Goal: Find specific page/section: Find specific page/section

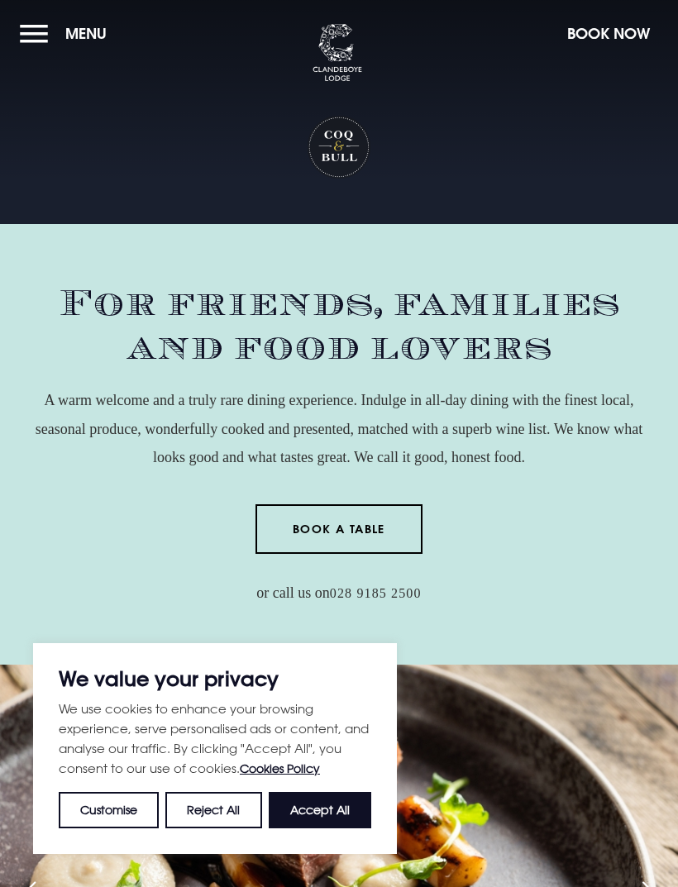
click at [36, 41] on button "Menu" at bounding box center [67, 34] width 95 height 36
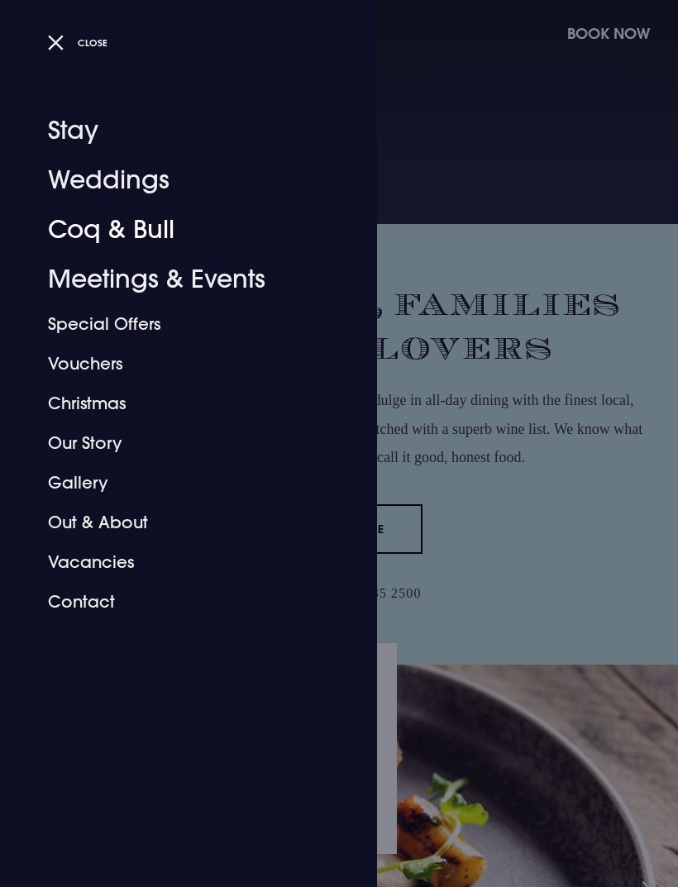
click at [154, 240] on link "Coq & Bull" at bounding box center [178, 230] width 261 height 50
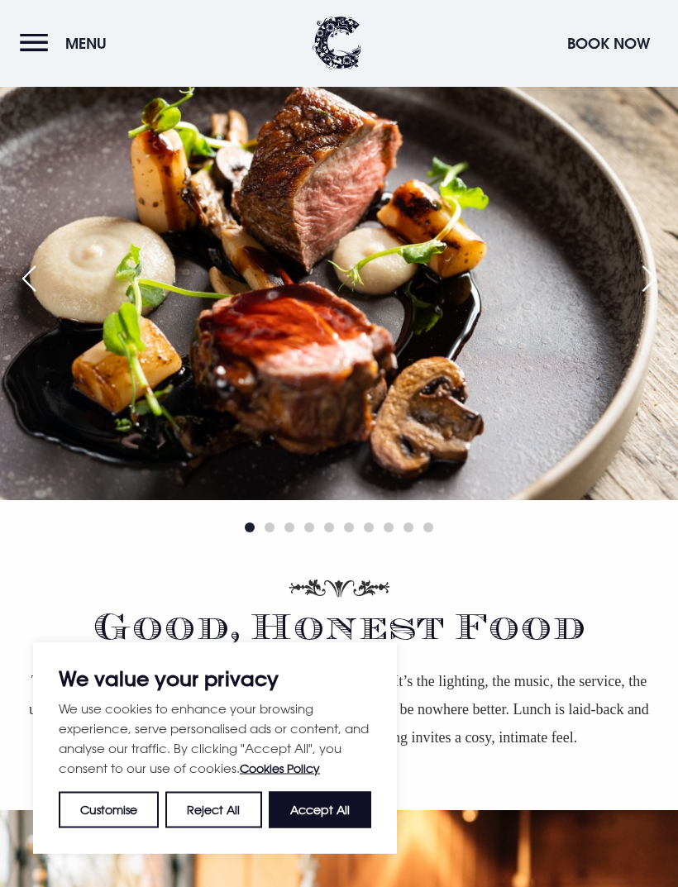
click at [316, 829] on button "Accept All" at bounding box center [320, 810] width 103 height 36
checkbox input "true"
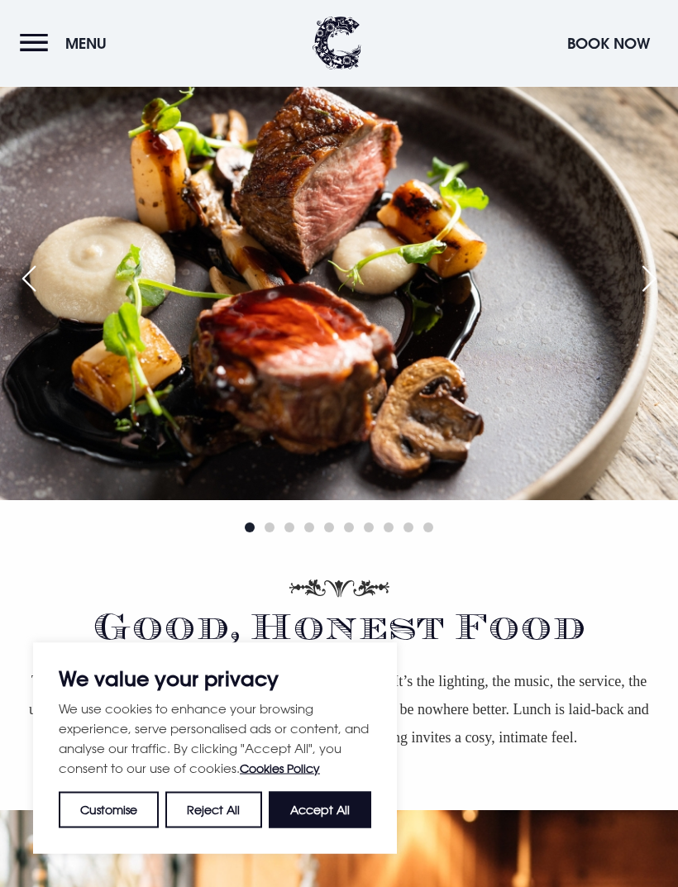
checkbox input "true"
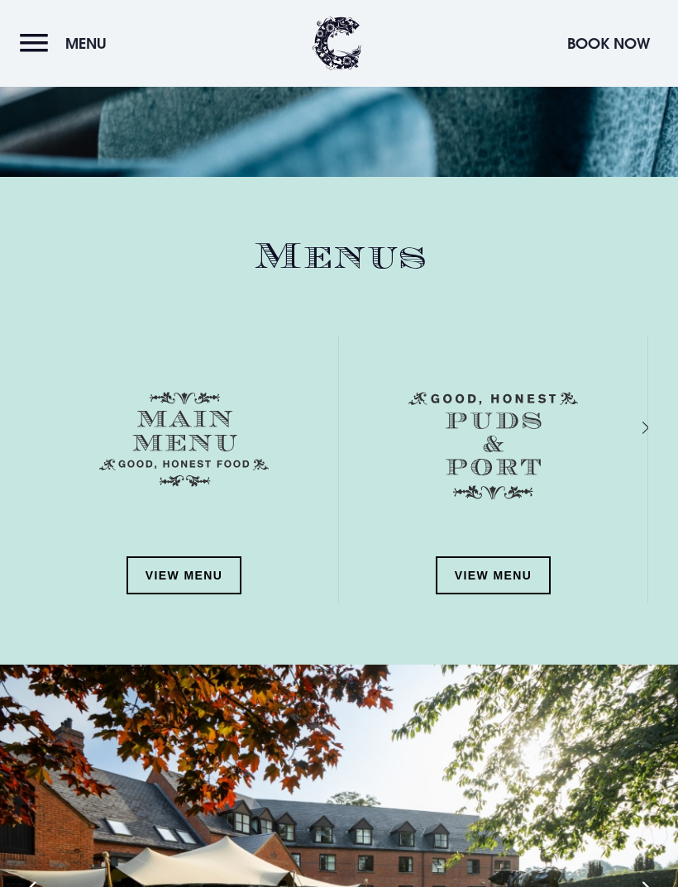
scroll to position [1881, 0]
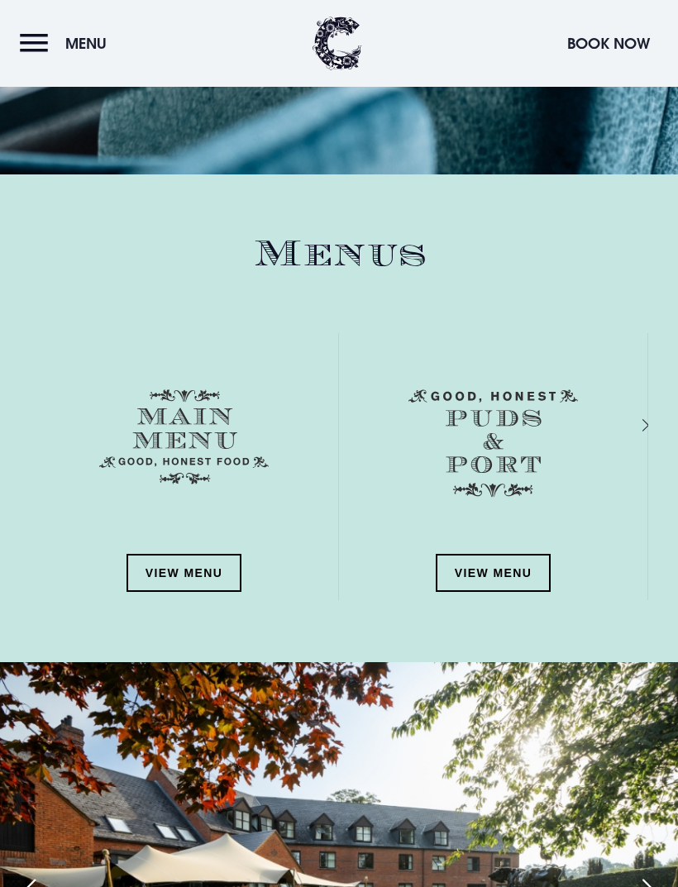
click at [213, 576] on link "View Menu" at bounding box center [185, 573] width 116 height 38
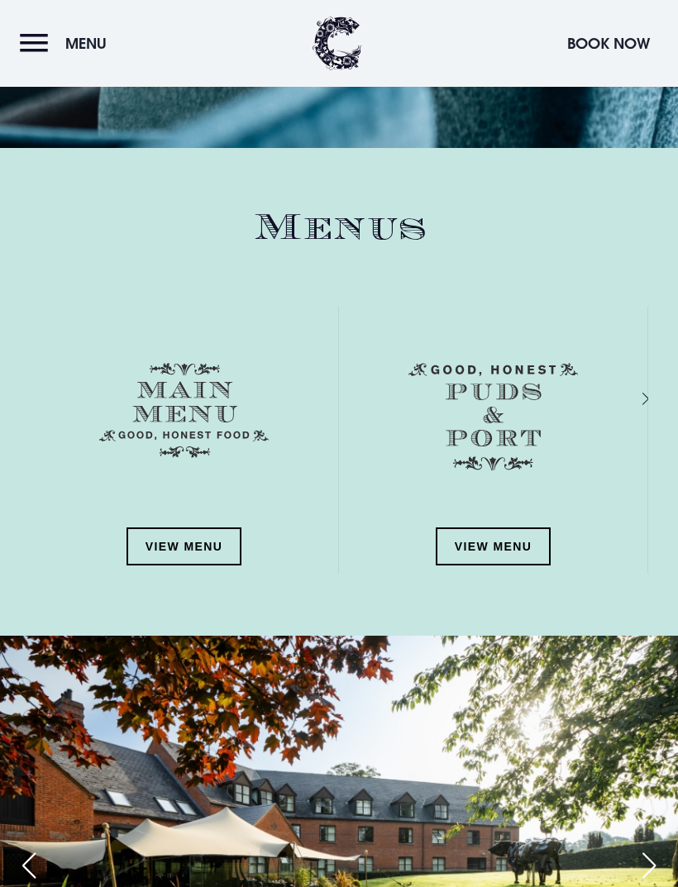
click at [217, 534] on link "View Menu" at bounding box center [185, 547] width 116 height 38
